Goal: Book appointment/travel/reservation

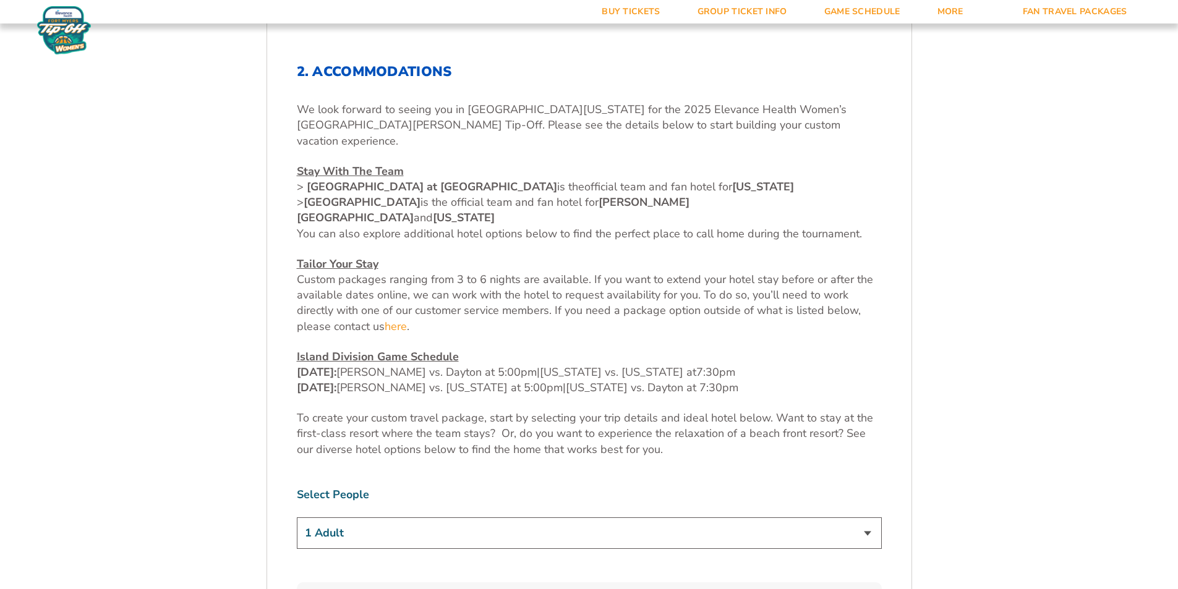
scroll to position [680, 0]
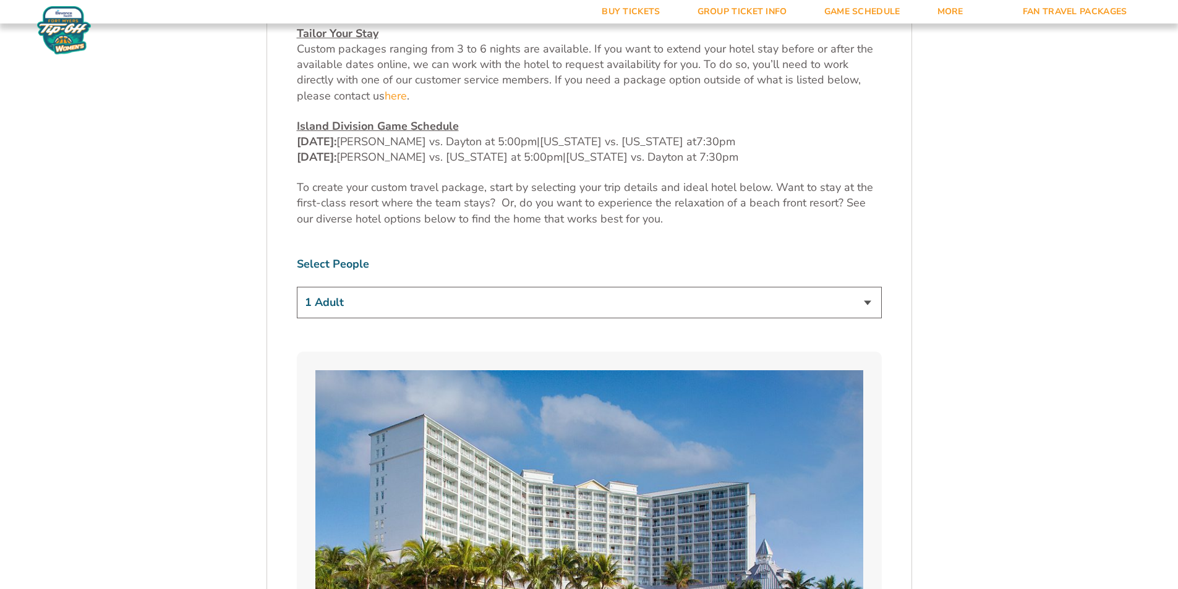
click at [427, 287] on select "1 Adult 2 Adults 3 Adults 4 Adults 2 Adults + 1 Child 2 Adults + 2 Children 2 A…" at bounding box center [589, 303] width 585 height 32
select select "2 Adults"
click at [297, 287] on select "1 Adult 2 Adults 3 Adults 4 Adults 2 Adults + 1 Child 2 Adults + 2 Children 2 A…" at bounding box center [589, 303] width 585 height 32
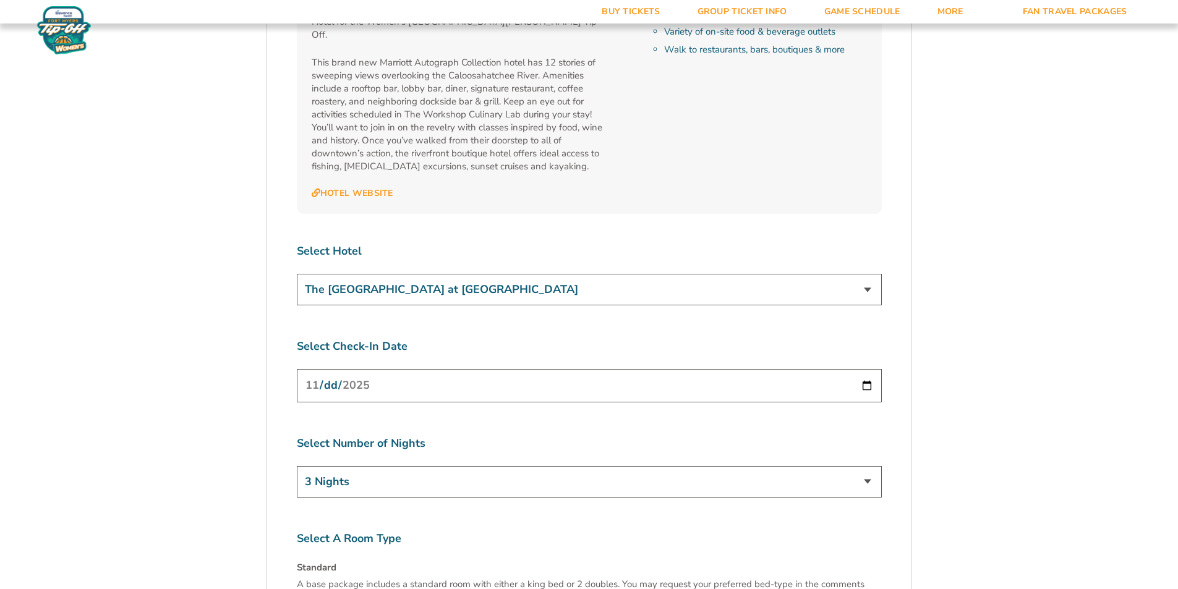
scroll to position [4513, 0]
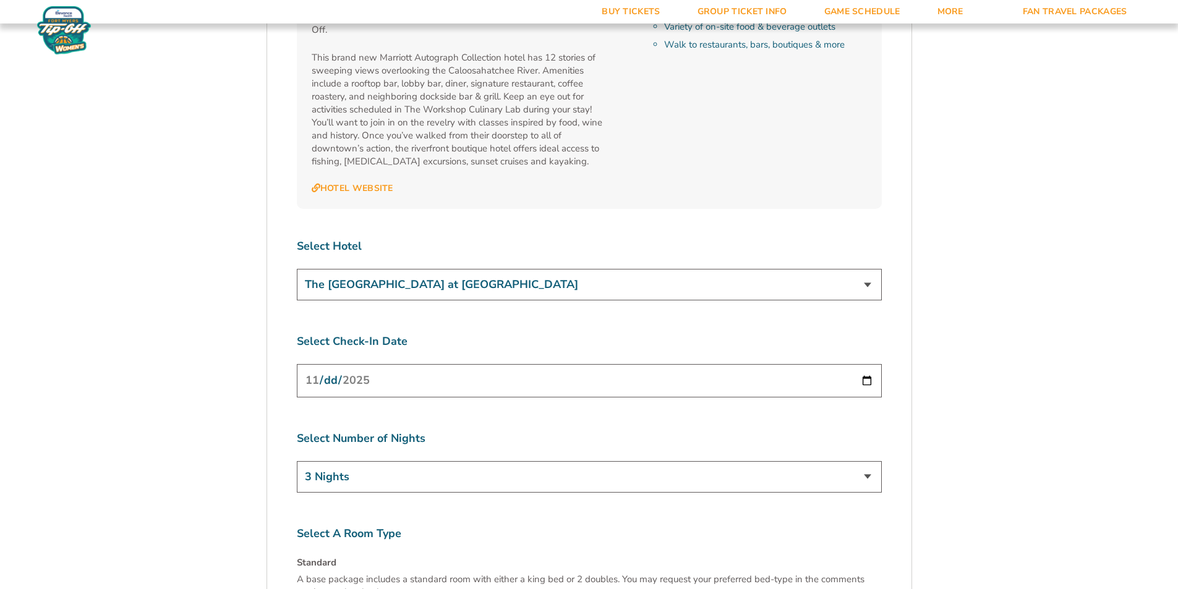
click at [506, 364] on input "[DATE]" at bounding box center [589, 380] width 585 height 33
click at [592, 364] on input "[DATE]" at bounding box center [589, 380] width 585 height 33
click at [869, 364] on input "[DATE]" at bounding box center [589, 380] width 585 height 33
click at [867, 461] on select "3 Nights 4 Nights 5 Nights 6 Nights" at bounding box center [589, 477] width 585 height 32
select select "4 Nights"
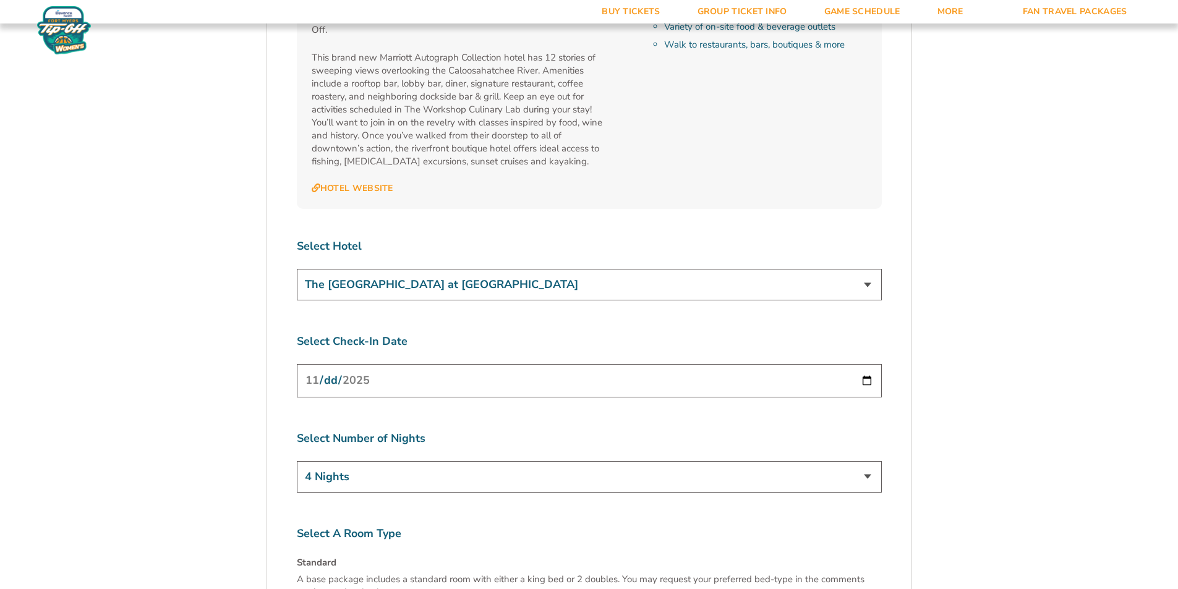
click at [297, 461] on select "3 Nights 4 Nights 5 Nights 6 Nights" at bounding box center [589, 477] width 585 height 32
click at [602, 364] on input "[DATE]" at bounding box center [589, 380] width 585 height 33
click at [867, 364] on input "[DATE]" at bounding box center [589, 380] width 585 height 33
click at [846, 431] on div "Select Number of Nights 3 Nights 4 Nights 5 Nights 6 Nights" at bounding box center [589, 464] width 585 height 66
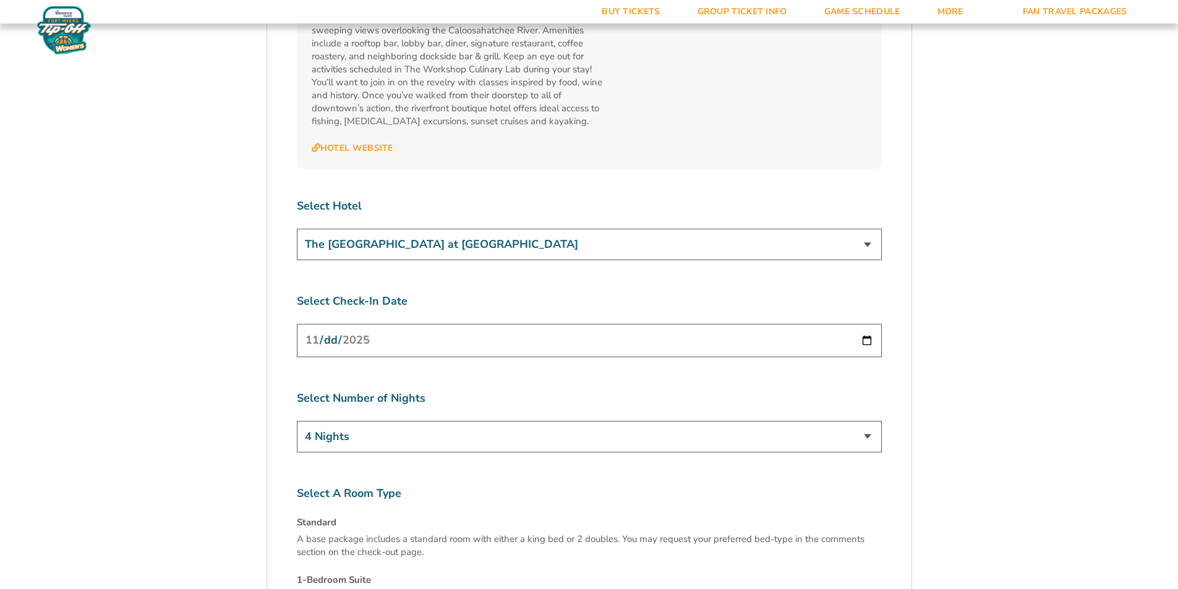
scroll to position [4390, 0]
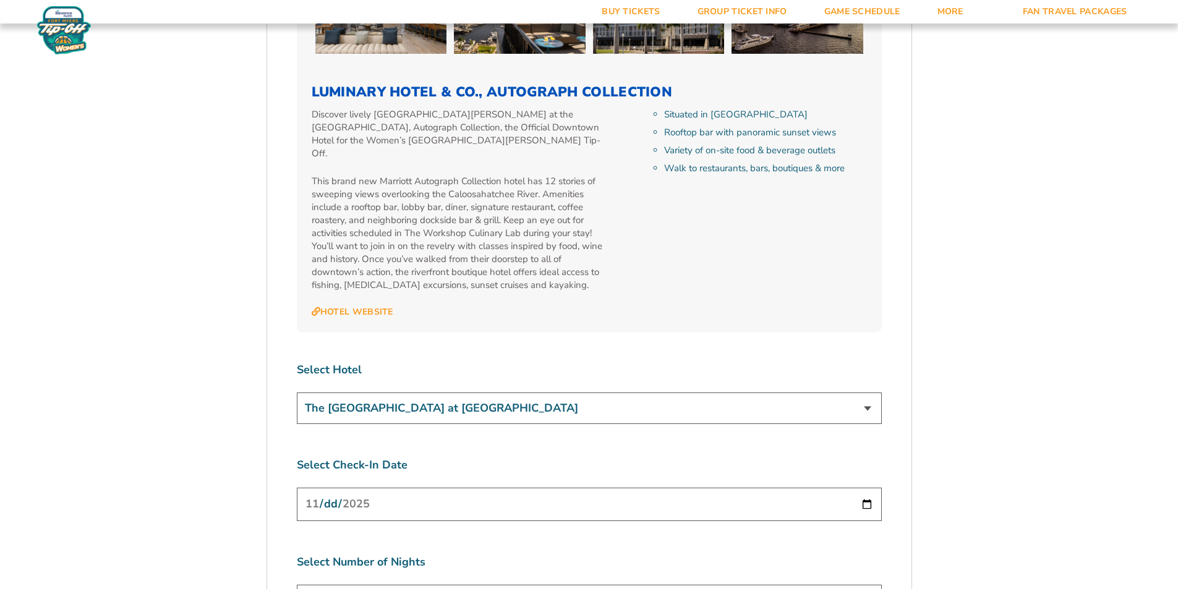
click at [592, 488] on input "[DATE]" at bounding box center [589, 504] width 585 height 33
click at [590, 488] on input "[DATE]" at bounding box center [589, 504] width 585 height 33
click at [867, 488] on input "[DATE]" at bounding box center [589, 504] width 585 height 33
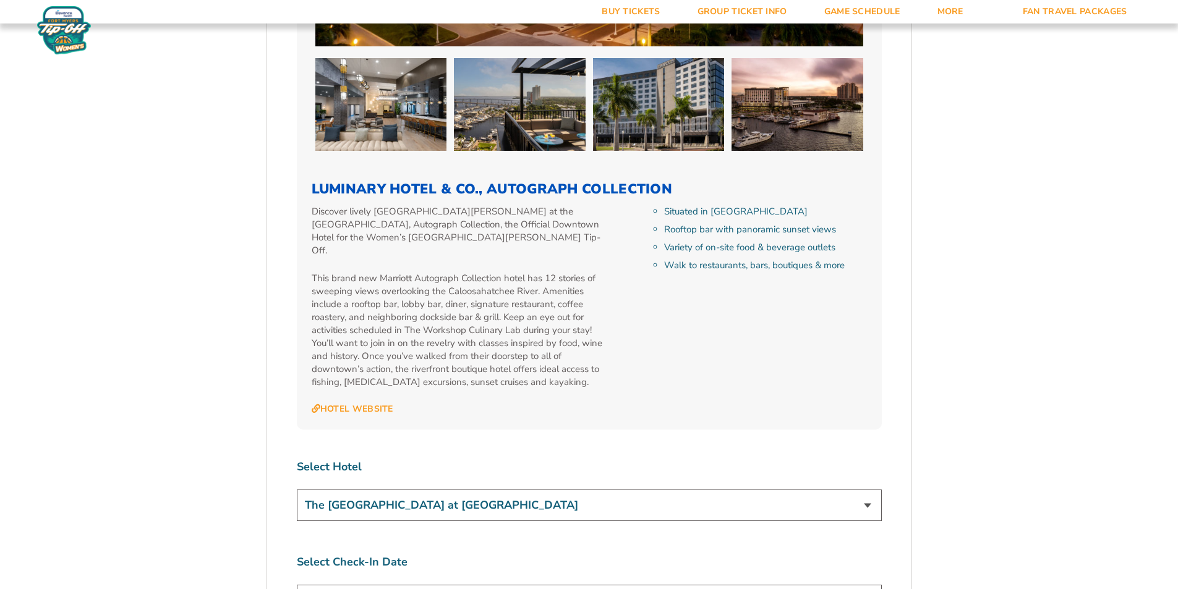
scroll to position [4328, 0]
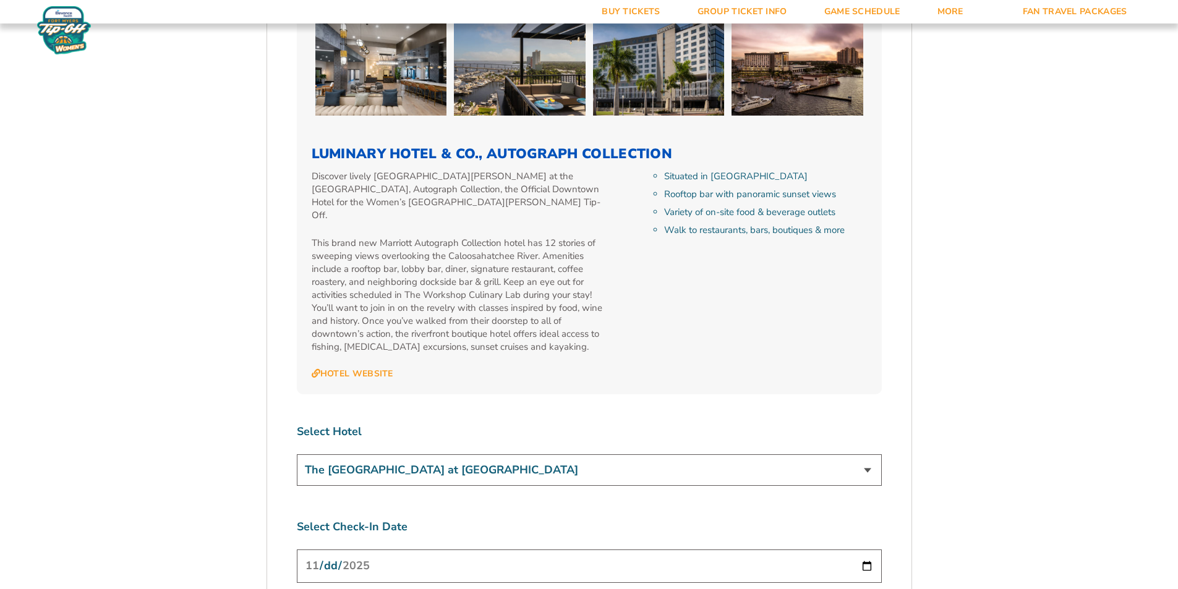
click at [448, 550] on input "[DATE]" at bounding box center [589, 566] width 585 height 33
click at [869, 550] on input "[DATE]" at bounding box center [589, 566] width 585 height 33
click at [866, 550] on input "[DATE]" at bounding box center [589, 566] width 585 height 33
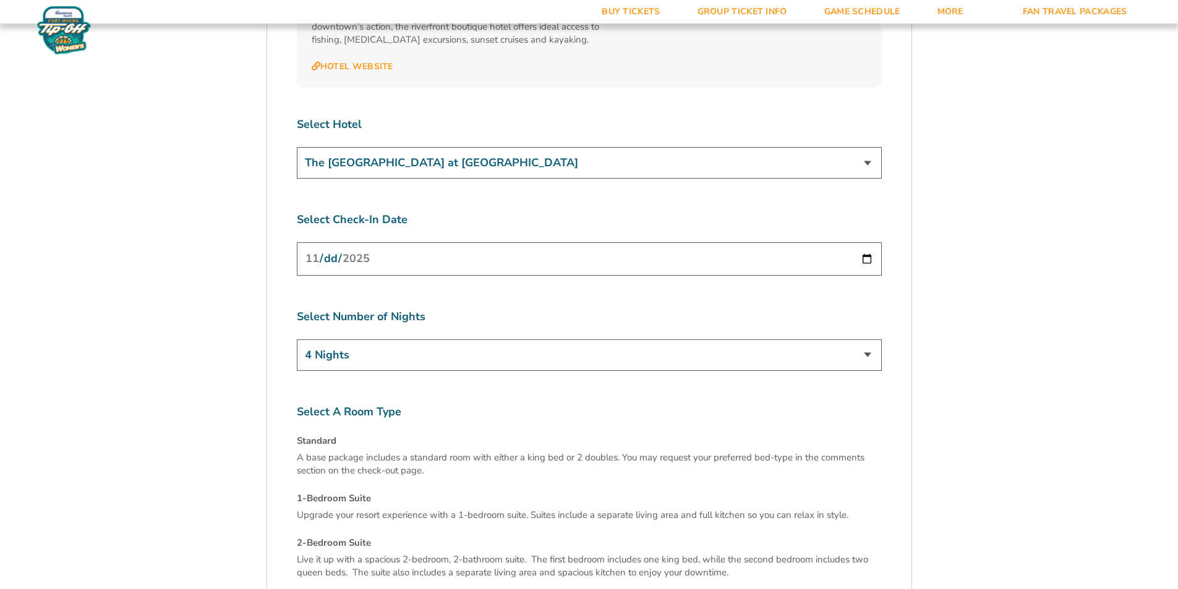
scroll to position [4637, 0]
click at [517, 490] on h4 "1-Bedroom Suite" at bounding box center [589, 496] width 585 height 13
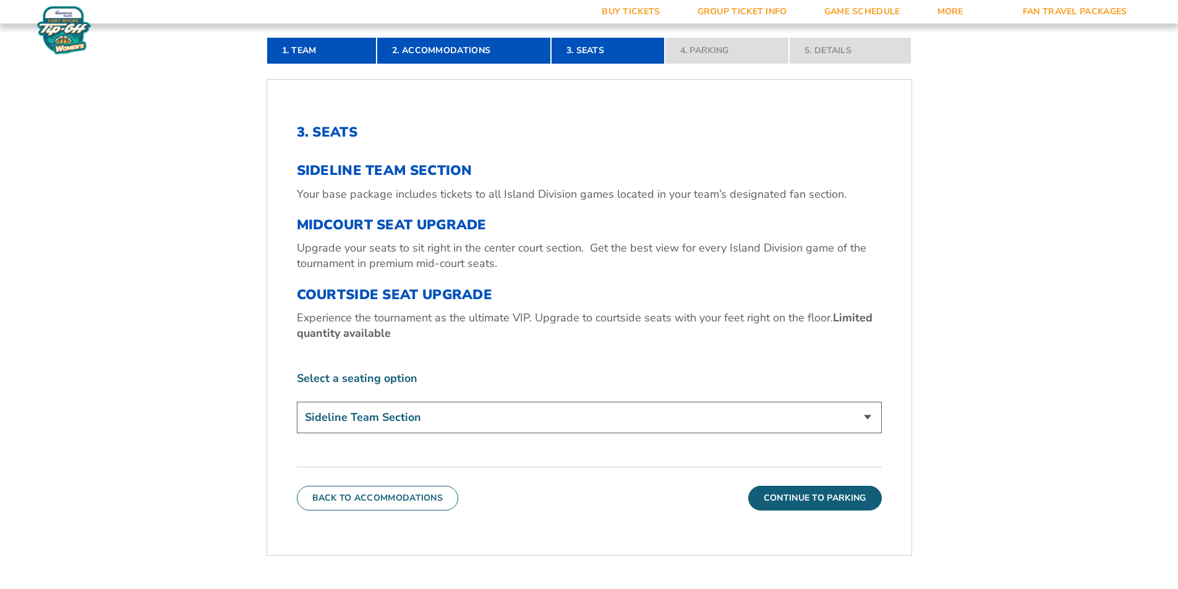
scroll to position [464, 0]
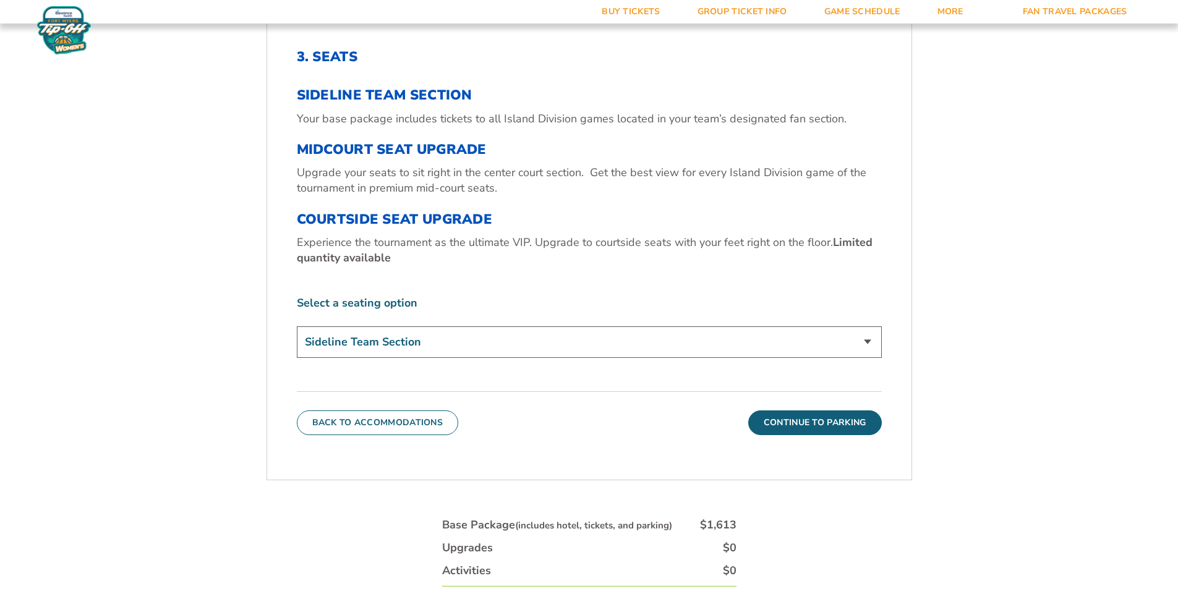
click at [513, 344] on select "Sideline Team Section Midcourt Seat Upgrade (+$70 per person) Courtside Seat Up…" at bounding box center [589, 342] width 585 height 32
click at [841, 417] on button "Continue To Parking" at bounding box center [815, 423] width 134 height 25
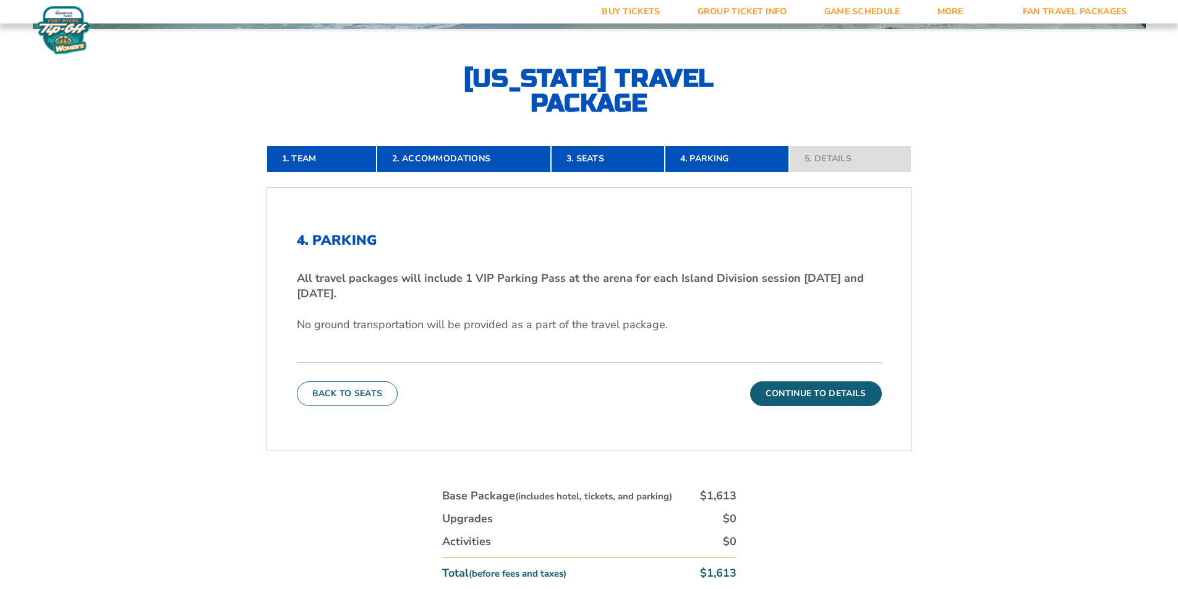
scroll to position [279, 0]
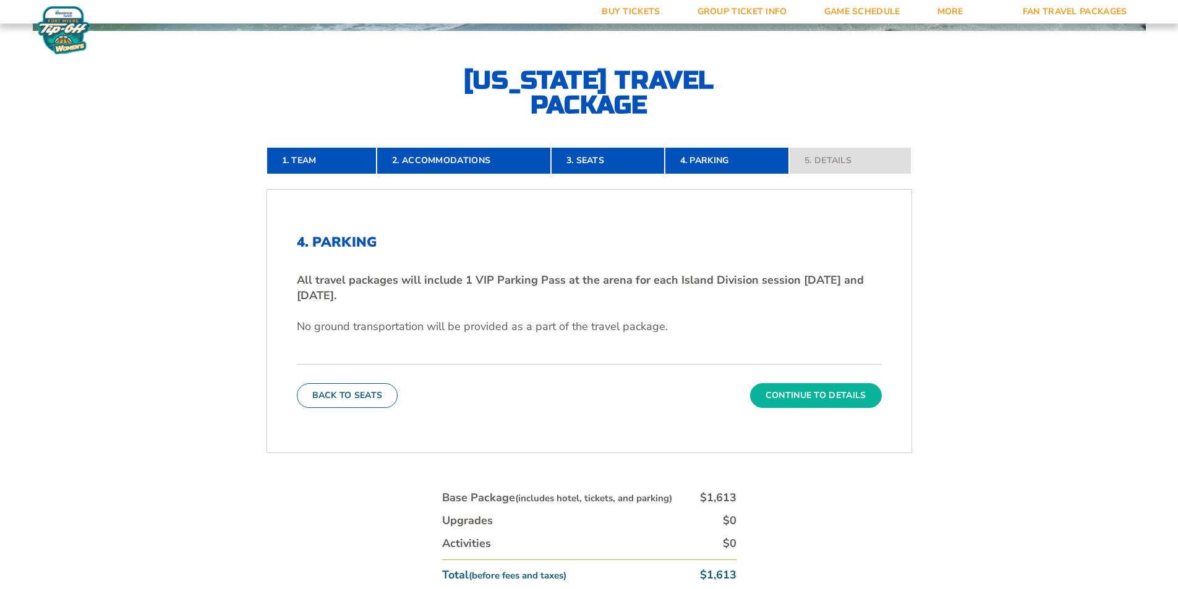
click at [817, 395] on button "Continue To Details" at bounding box center [816, 395] width 132 height 25
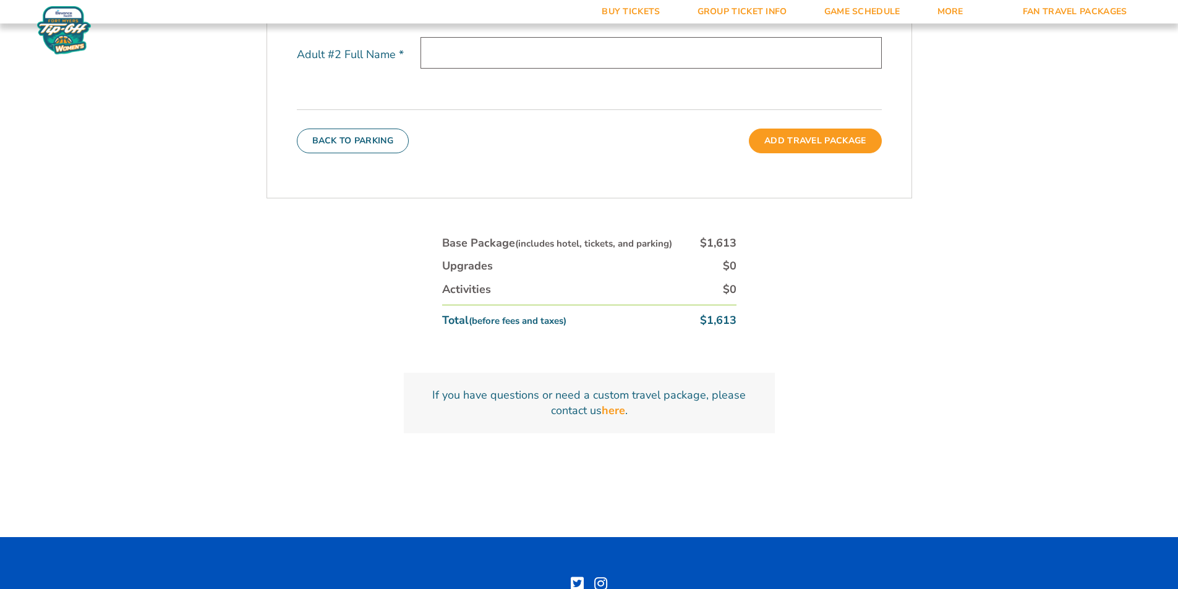
scroll to position [155, 0]
